Goal: Navigation & Orientation: Find specific page/section

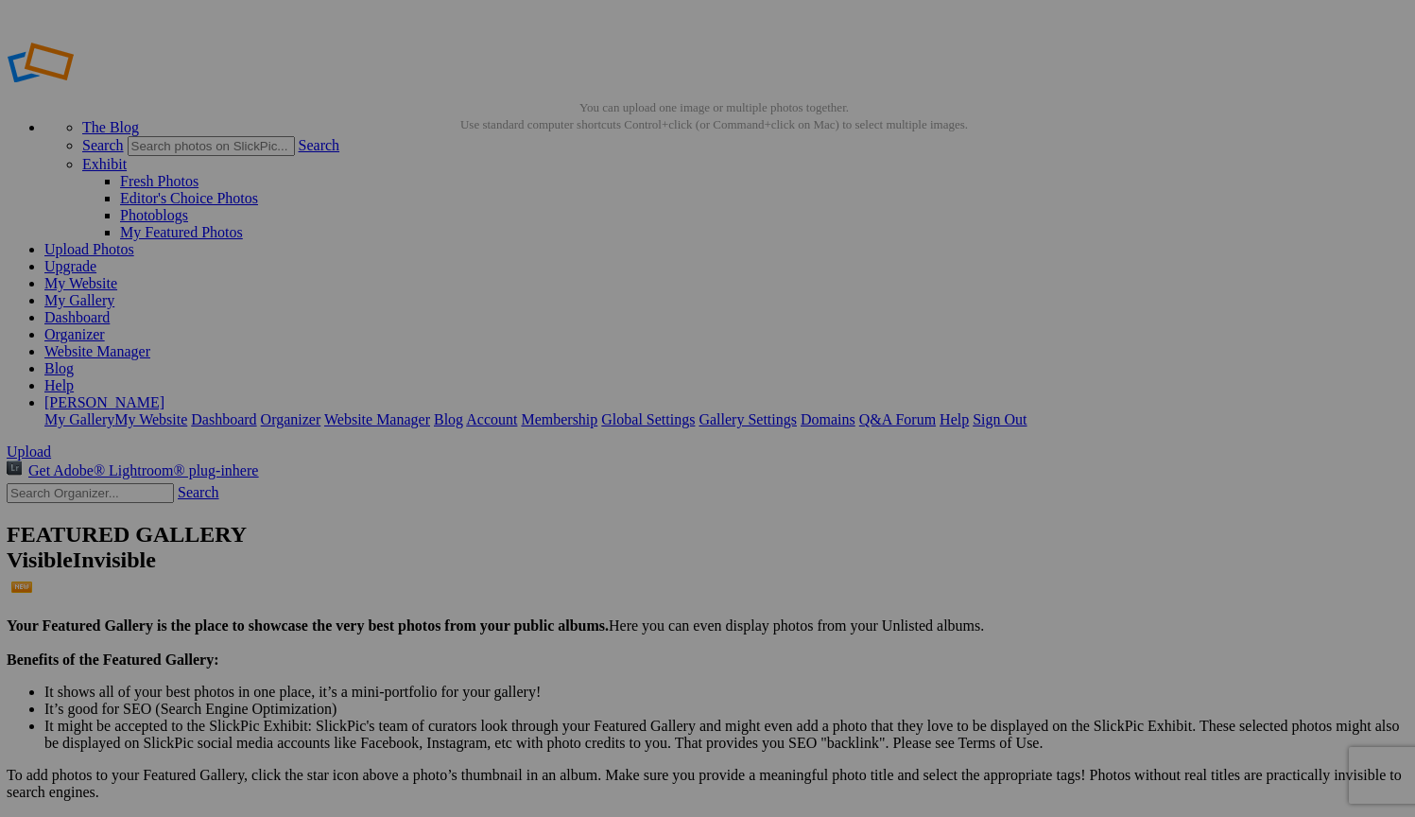
scroll to position [0, 1]
click at [151, 343] on link "Website Manager" at bounding box center [98, 351] width 106 height 16
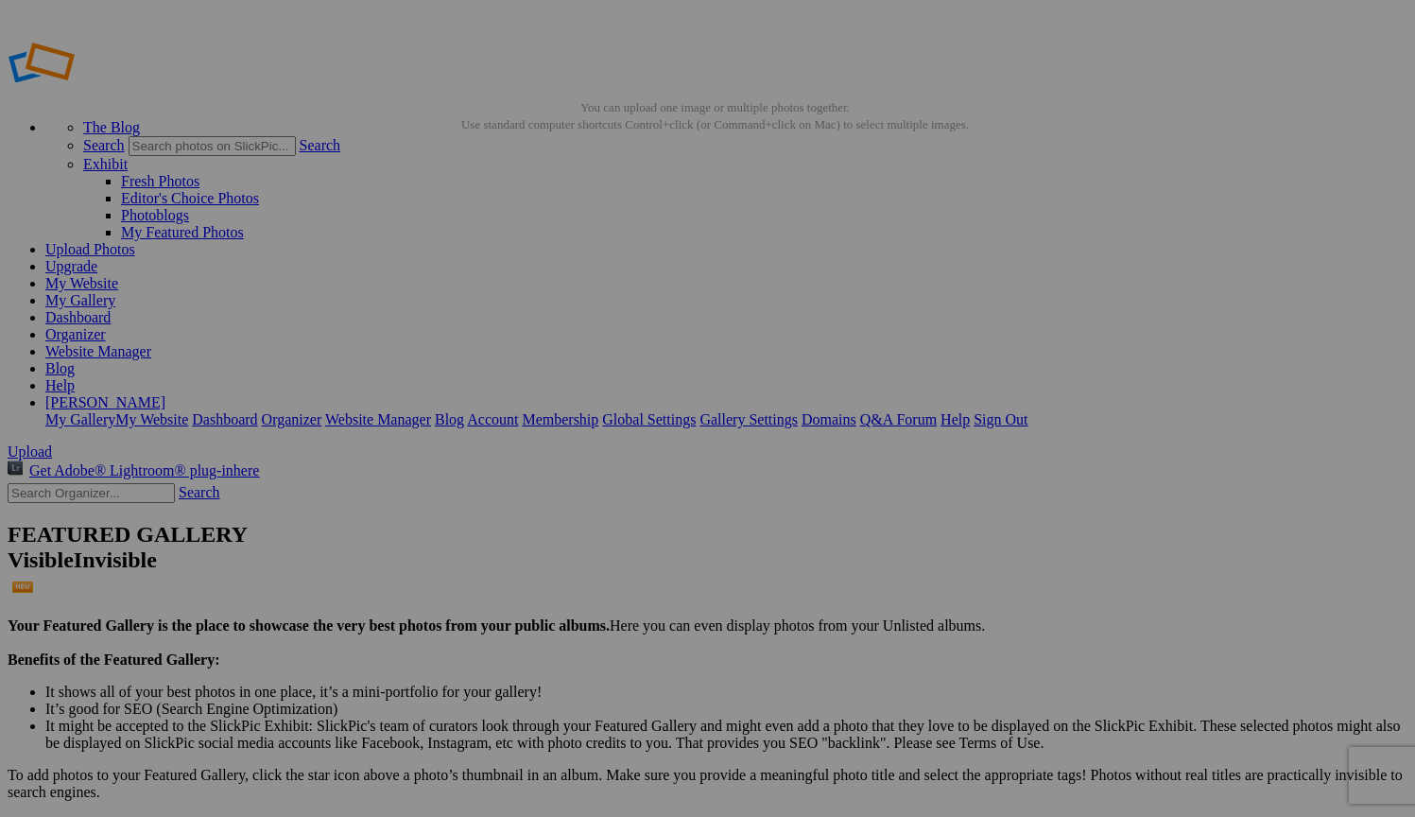
click at [151, 343] on link "Website Manager" at bounding box center [98, 351] width 106 height 16
